Goal: Obtain resource: Download file/media

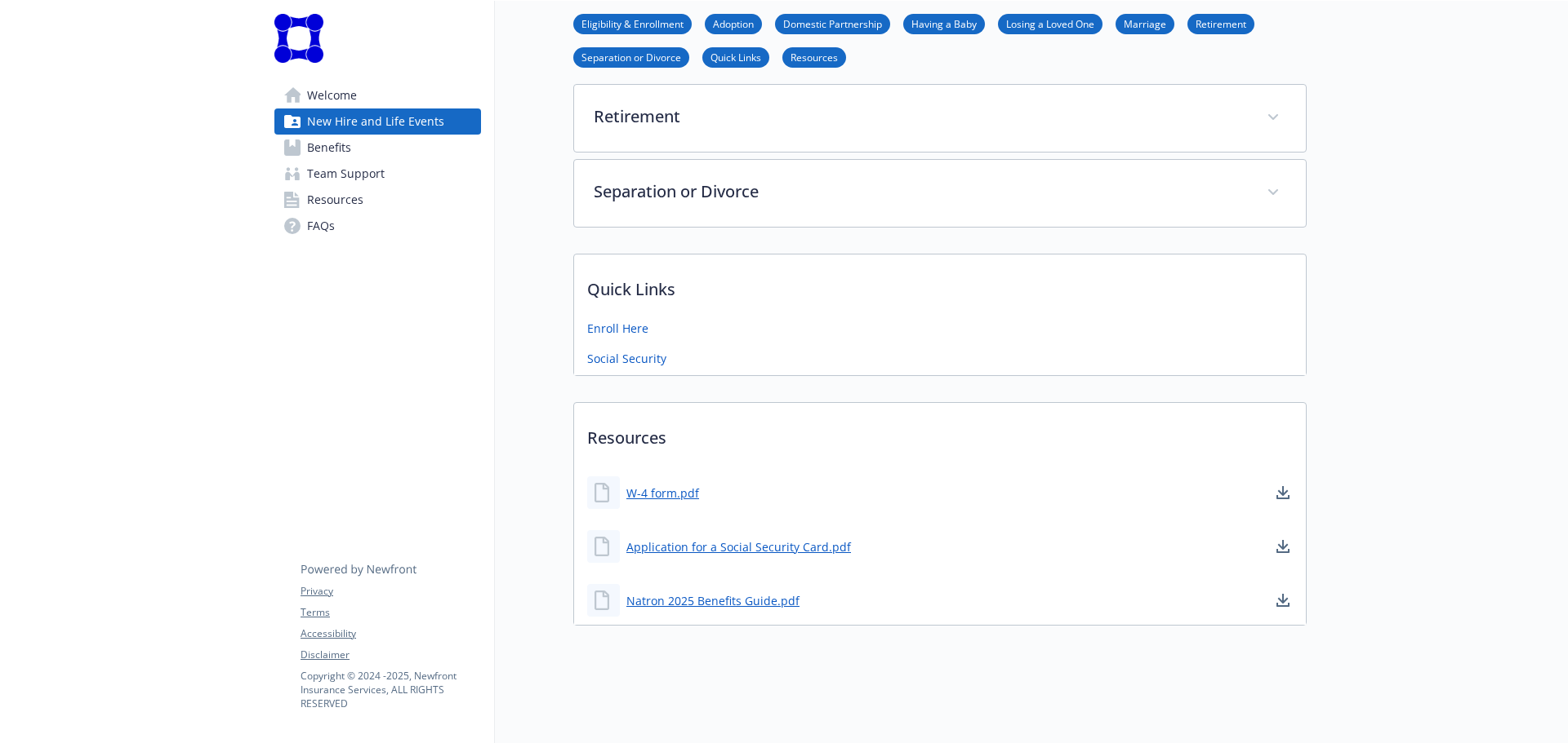
scroll to position [726, 0]
click at [734, 594] on link "Natron 2025 Benefits Guide.pdf" at bounding box center [715, 601] width 176 height 20
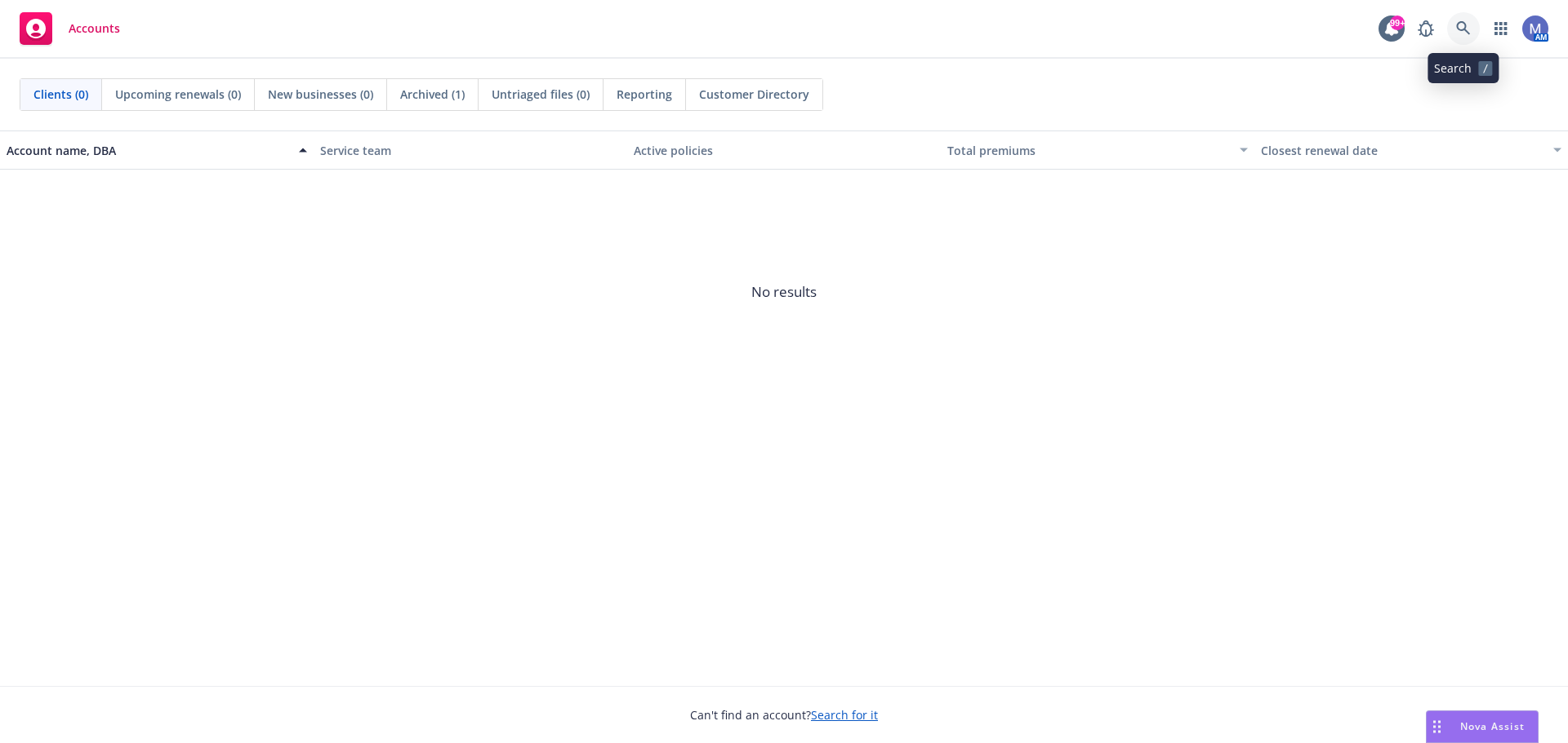
click at [1462, 27] on icon at bounding box center [1463, 28] width 15 height 15
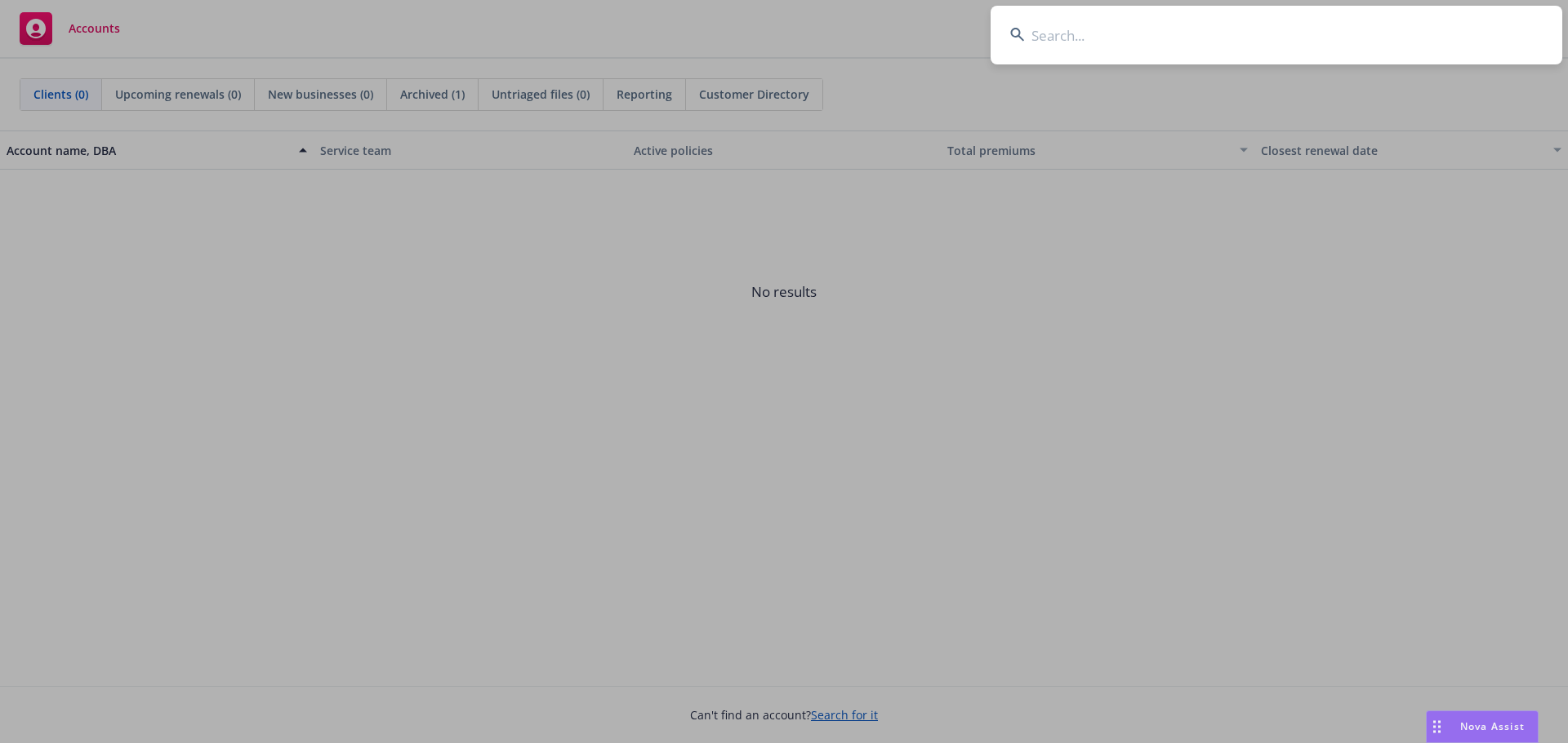
click at [1162, 51] on input at bounding box center [1276, 35] width 571 height 58
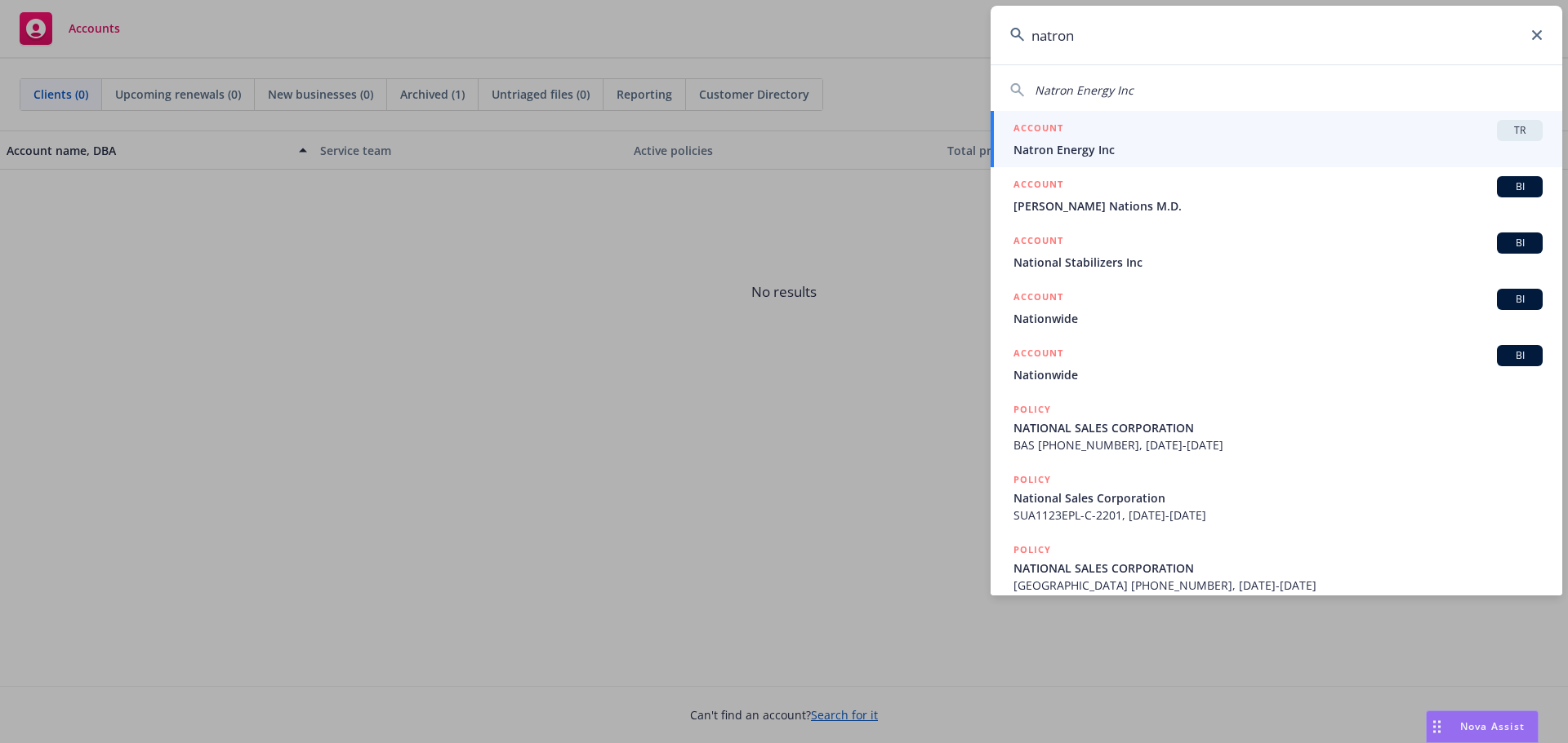
type input "natron"
click at [1092, 155] on span "Natron Energy Inc" at bounding box center [1278, 150] width 529 height 17
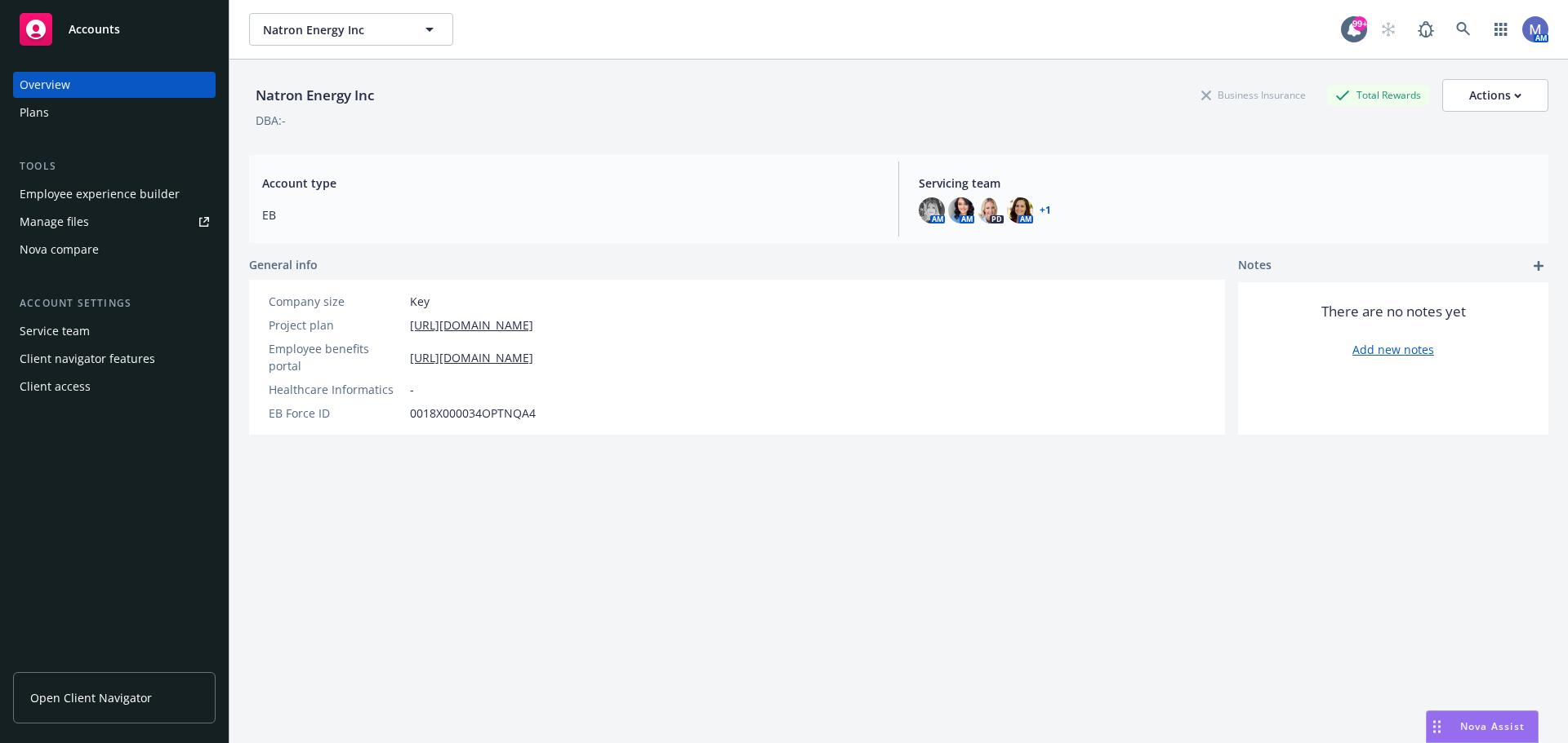
click at [104, 193] on div "Employee experience builder" at bounding box center [99, 194] width 160 height 26
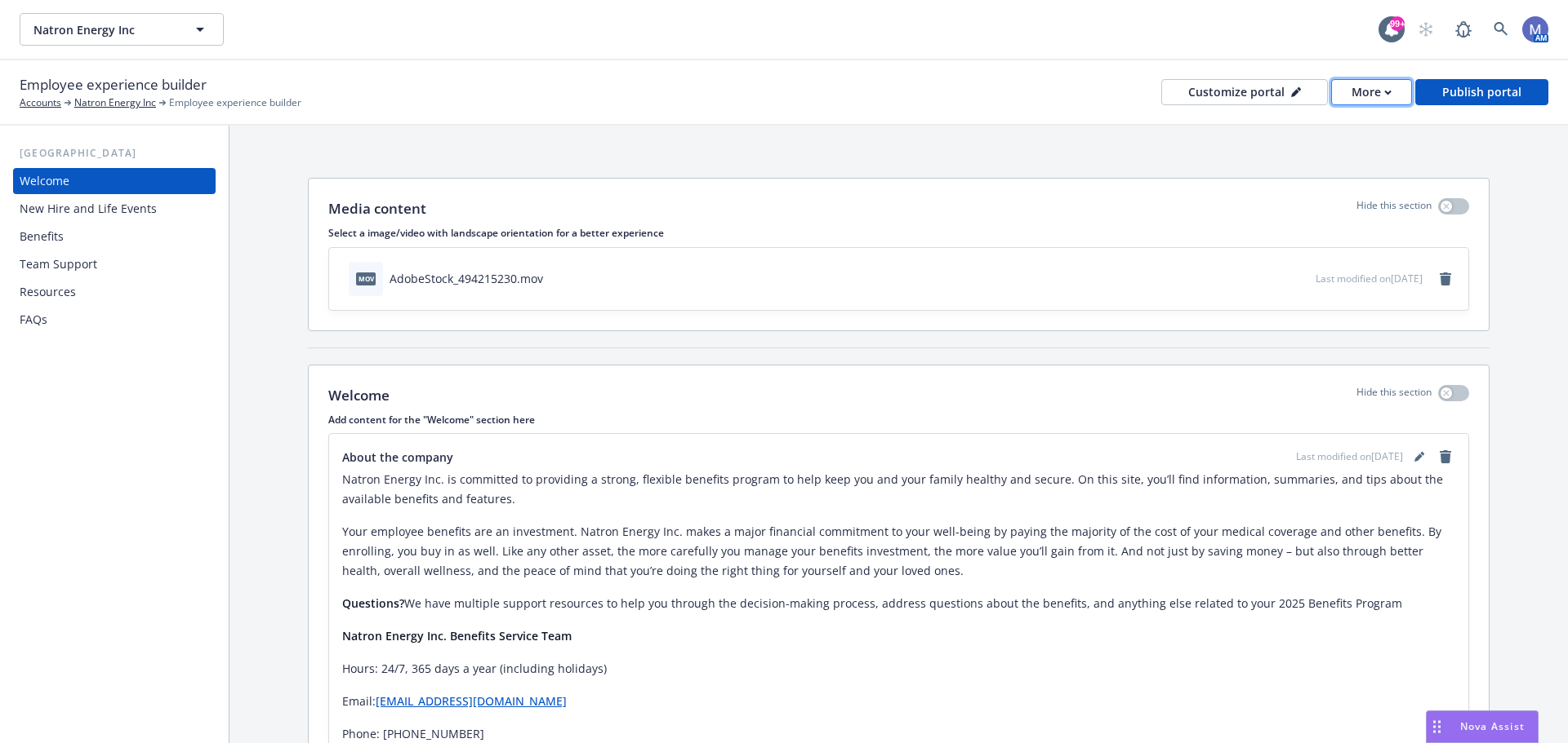
click at [1364, 95] on div "More" at bounding box center [1371, 93] width 40 height 24
click at [1374, 162] on link "Copy portal link" at bounding box center [1339, 161] width 149 height 32
